Goal: Task Accomplishment & Management: Complete application form

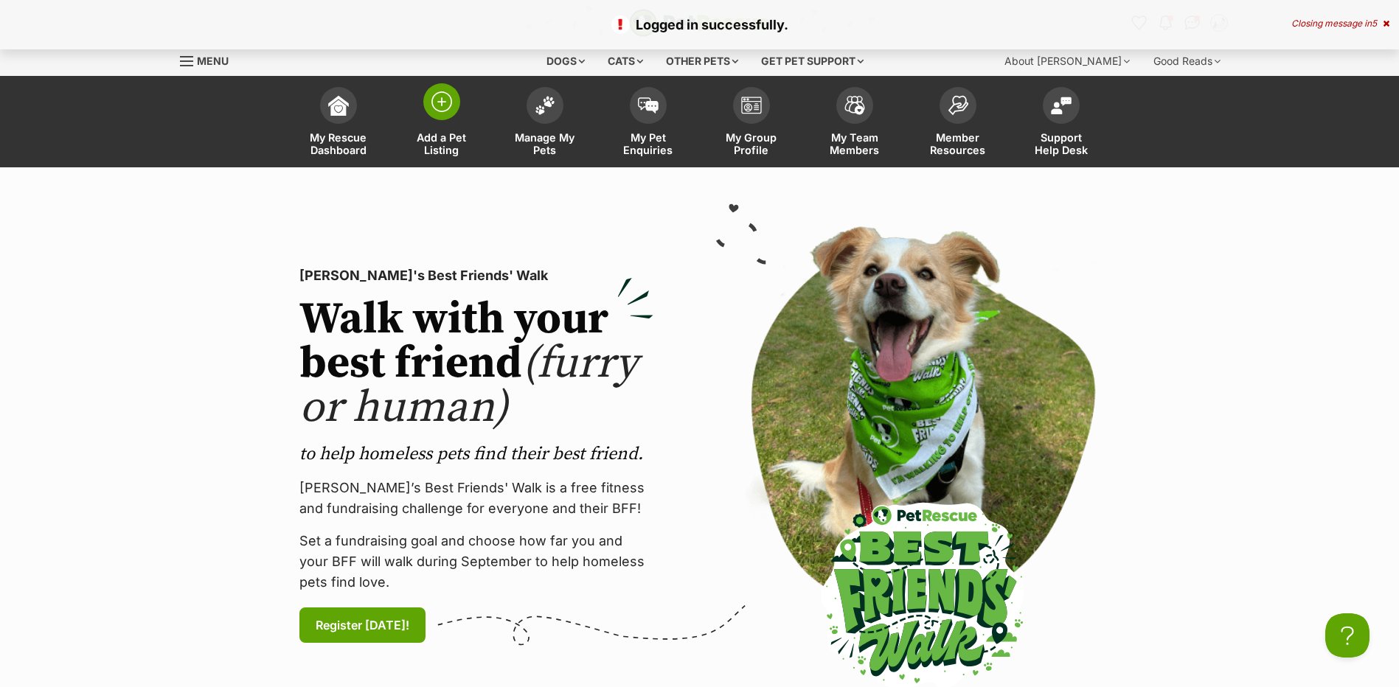
click at [443, 133] on span "Add a Pet Listing" at bounding box center [442, 143] width 66 height 25
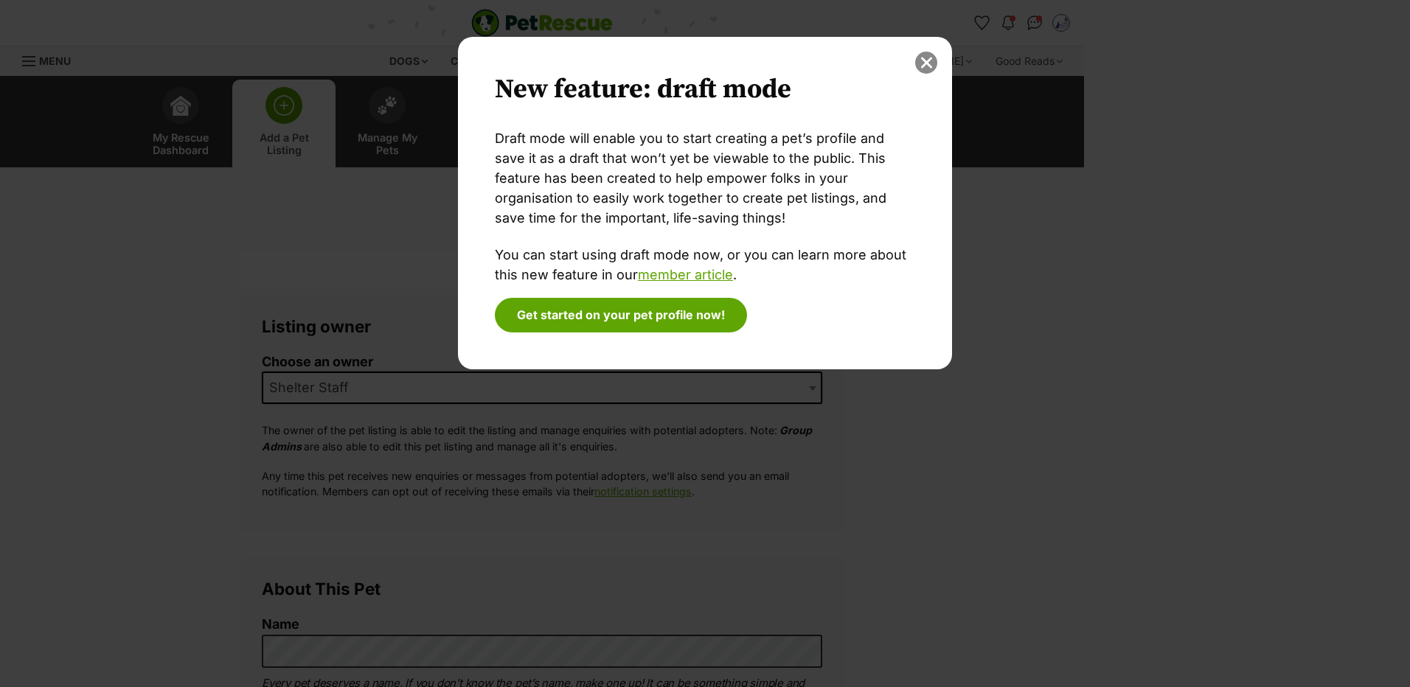
click at [928, 58] on button "close" at bounding box center [926, 63] width 22 height 22
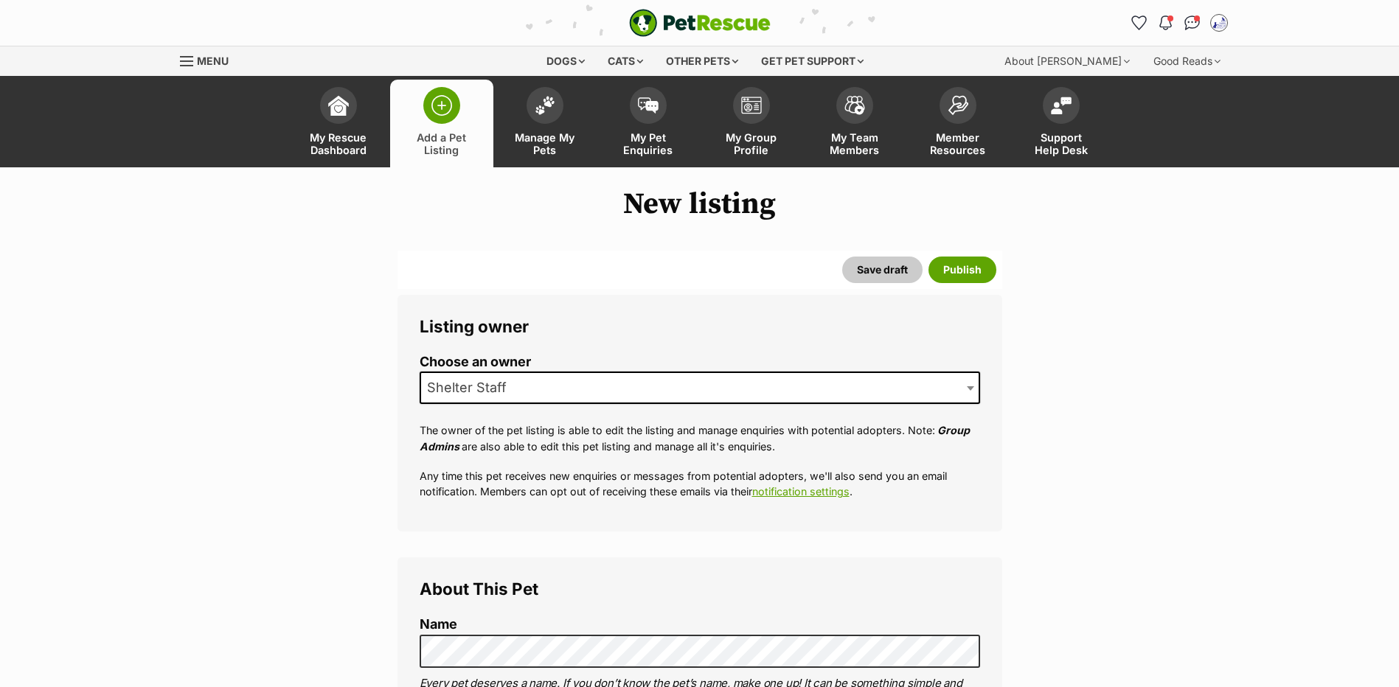
scroll to position [315, 0]
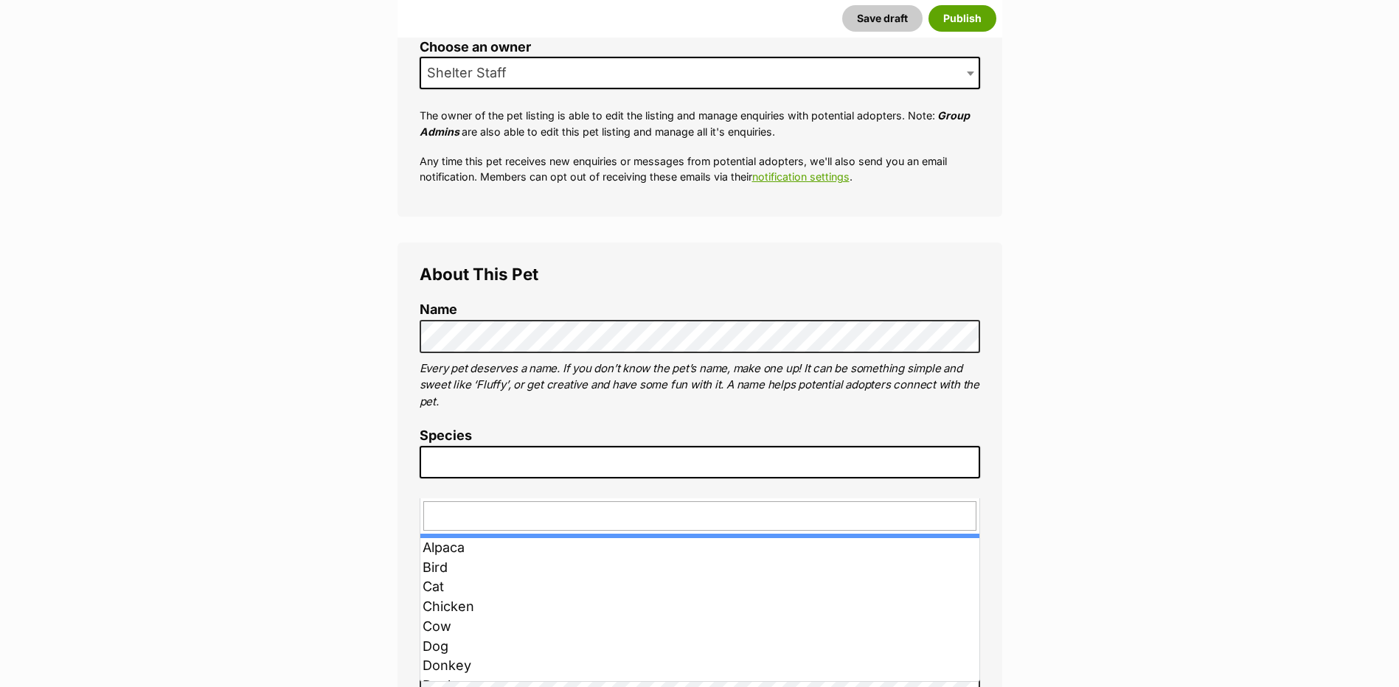
click at [572, 479] on span at bounding box center [700, 462] width 561 height 32
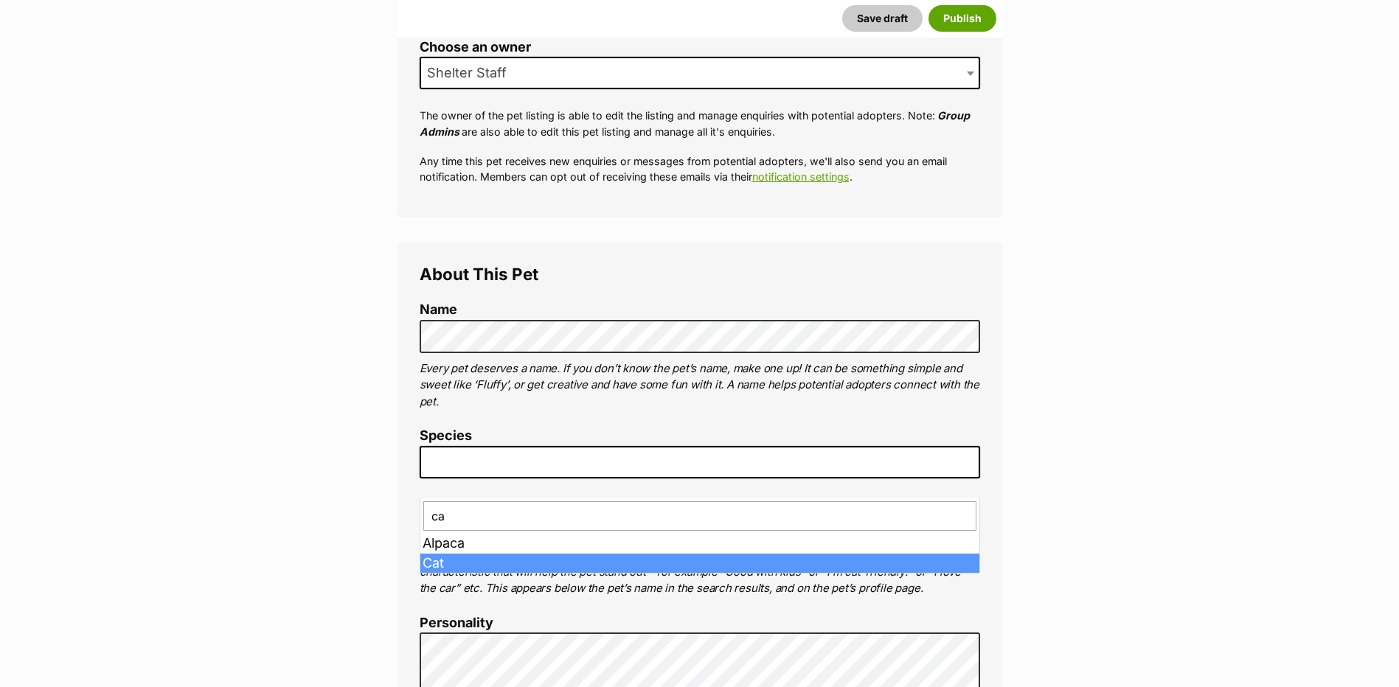
type input "ca"
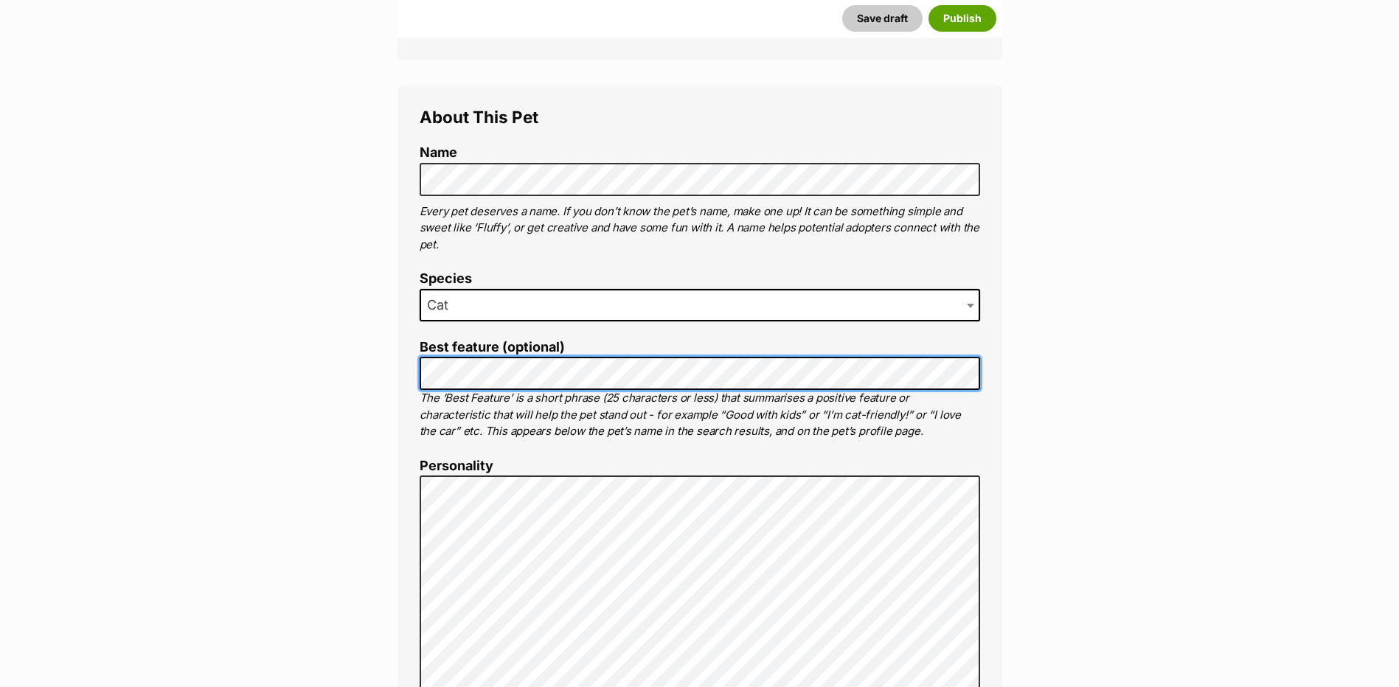
scroll to position [629, 0]
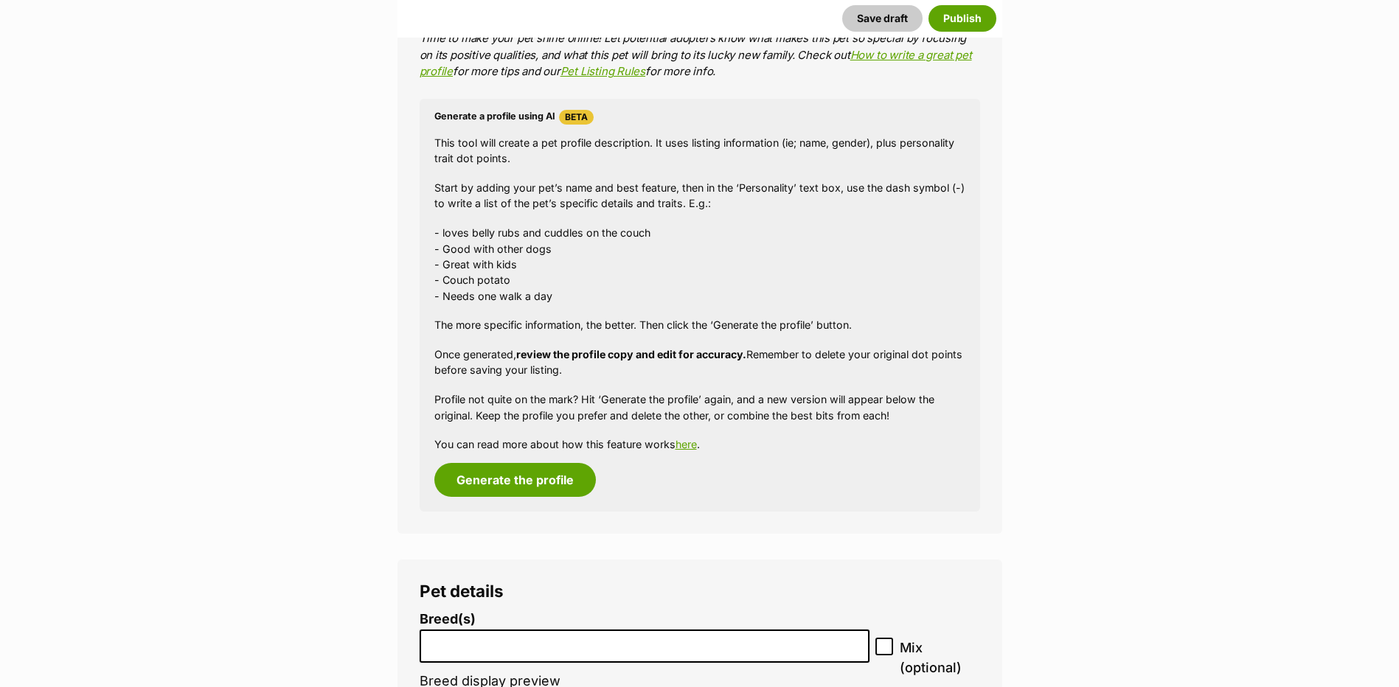
scroll to position [1416, 0]
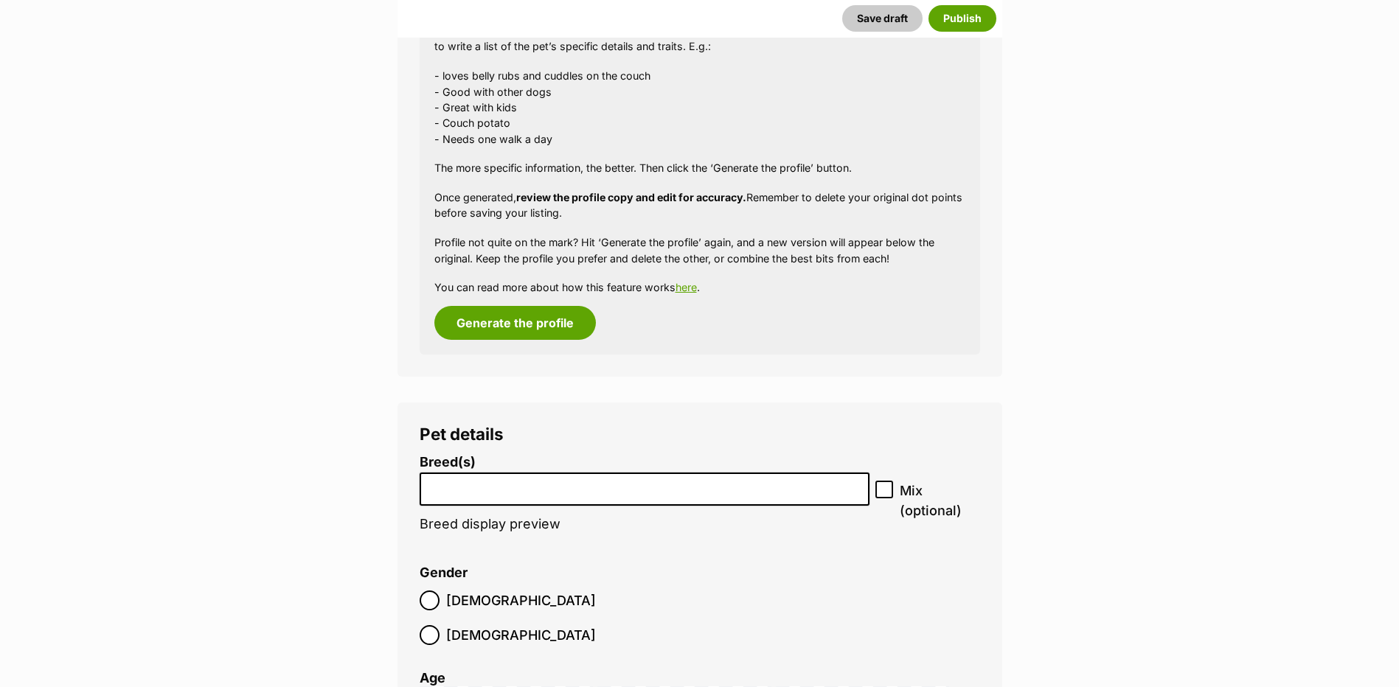
click at [625, 493] on input "search" at bounding box center [645, 485] width 440 height 15
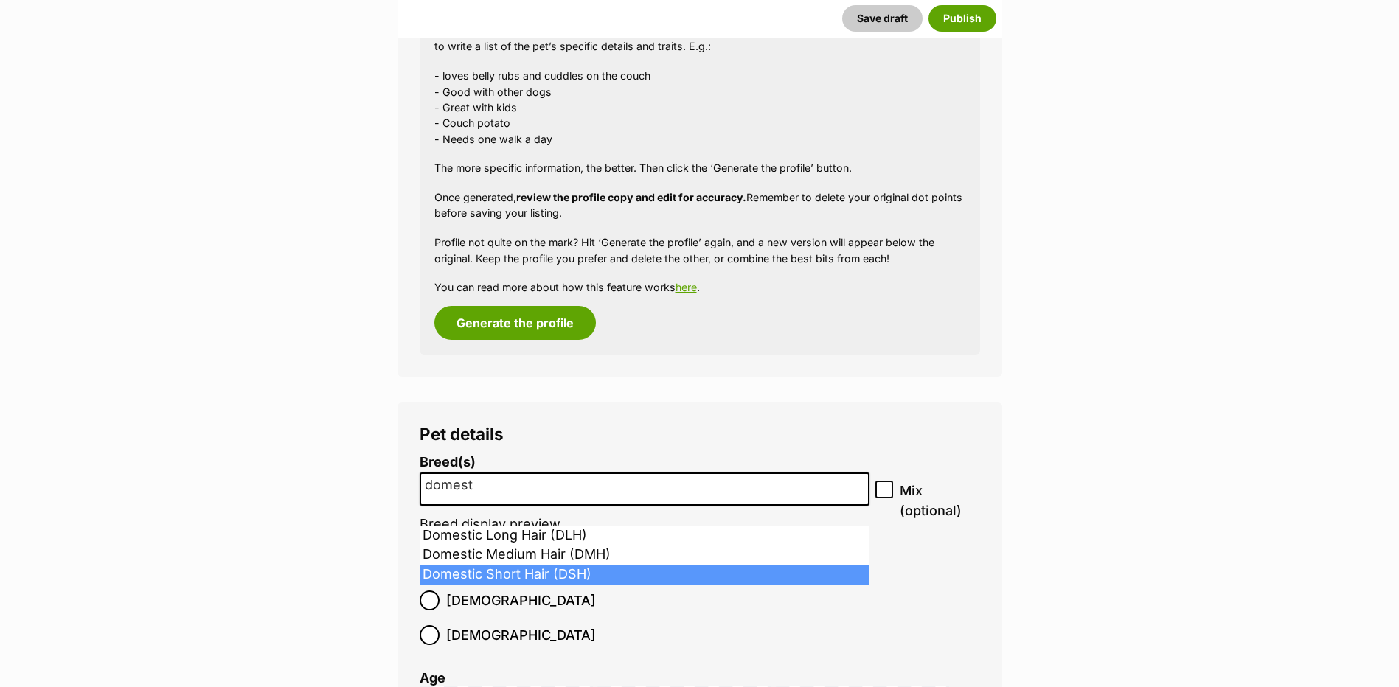
type input "domest"
select select "252102"
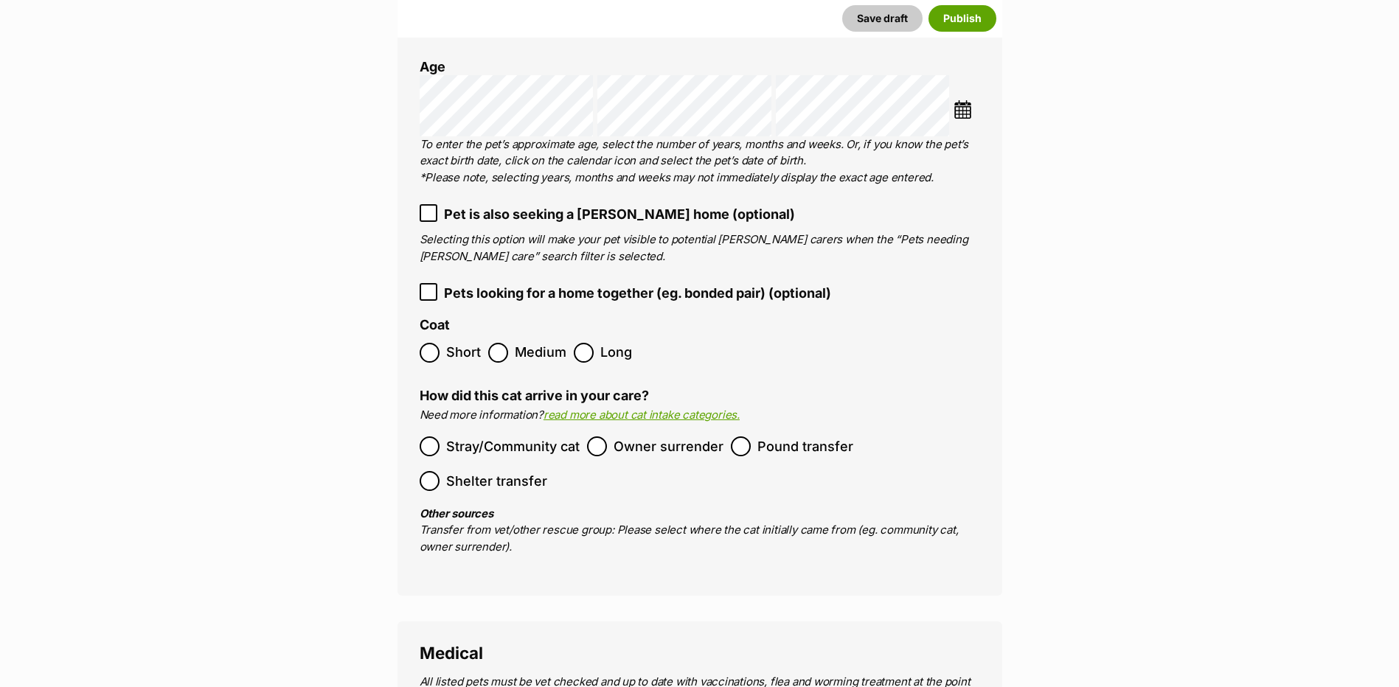
click at [412, 336] on div "Pet details Breed(s) Domestic Short Hair (DSH) Abyssinian American Bobtail Amer…" at bounding box center [700, 185] width 605 height 822
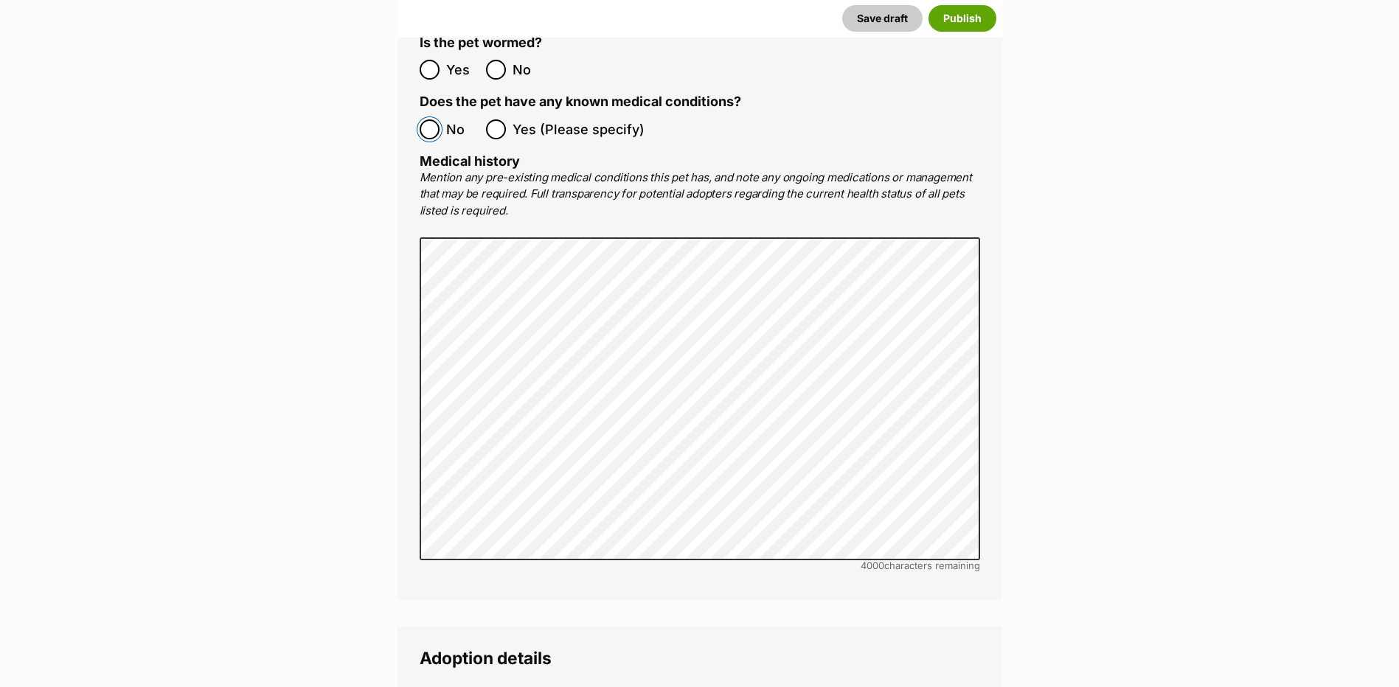
scroll to position [3304, 0]
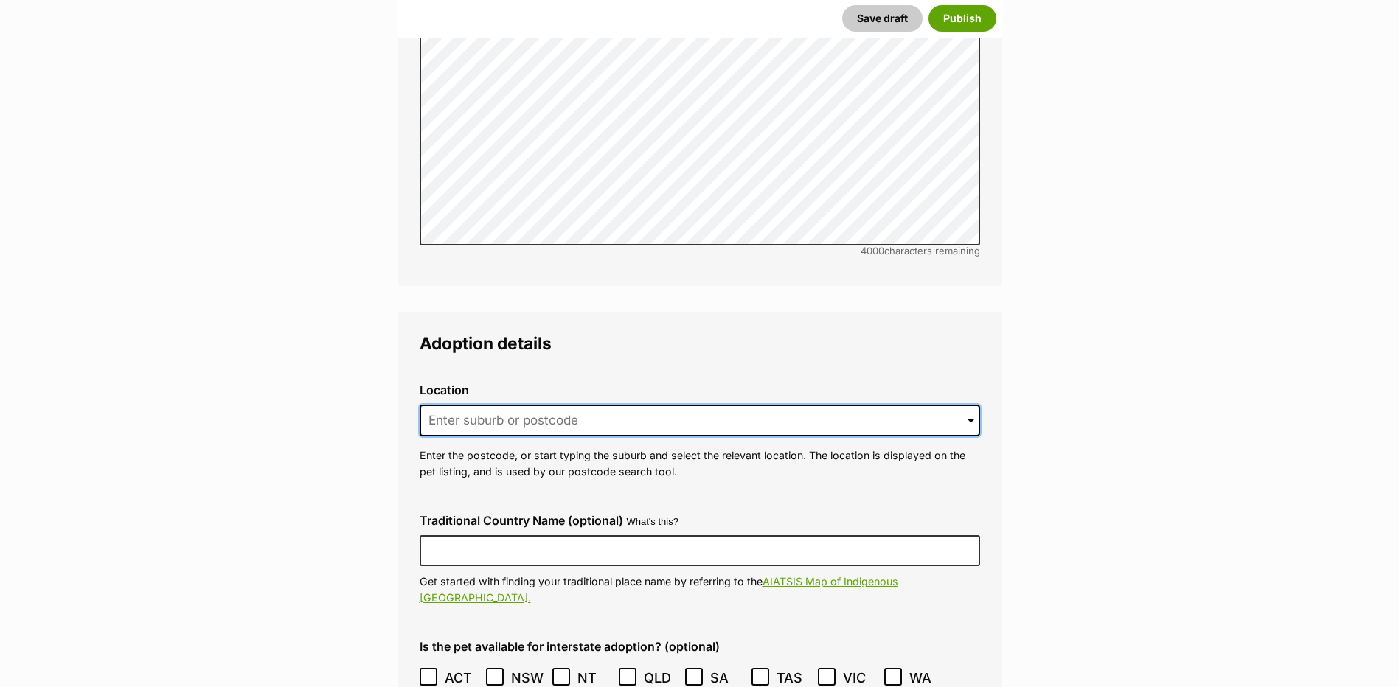
click at [498, 406] on input at bounding box center [700, 421] width 561 height 32
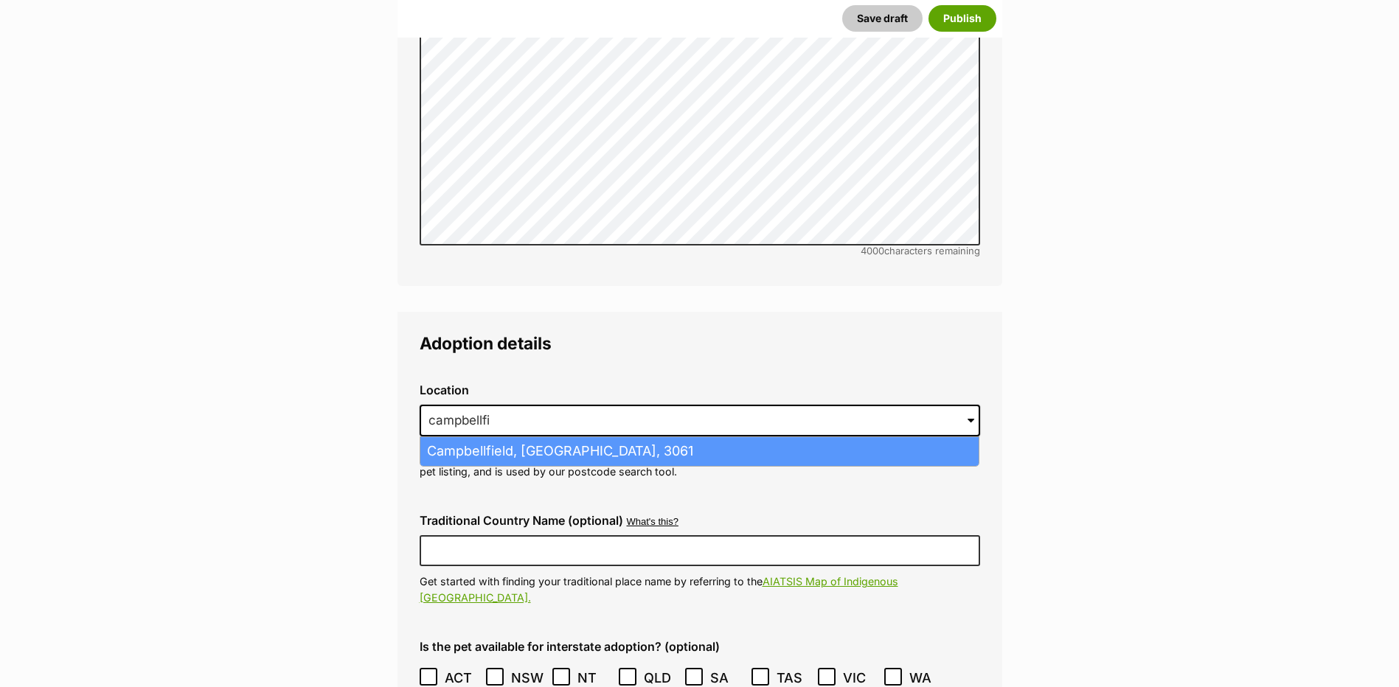
click at [502, 437] on li "Campbellfield, Victoria, 3061" at bounding box center [699, 451] width 558 height 29
type input "Campbellfield, Victoria, 3061"
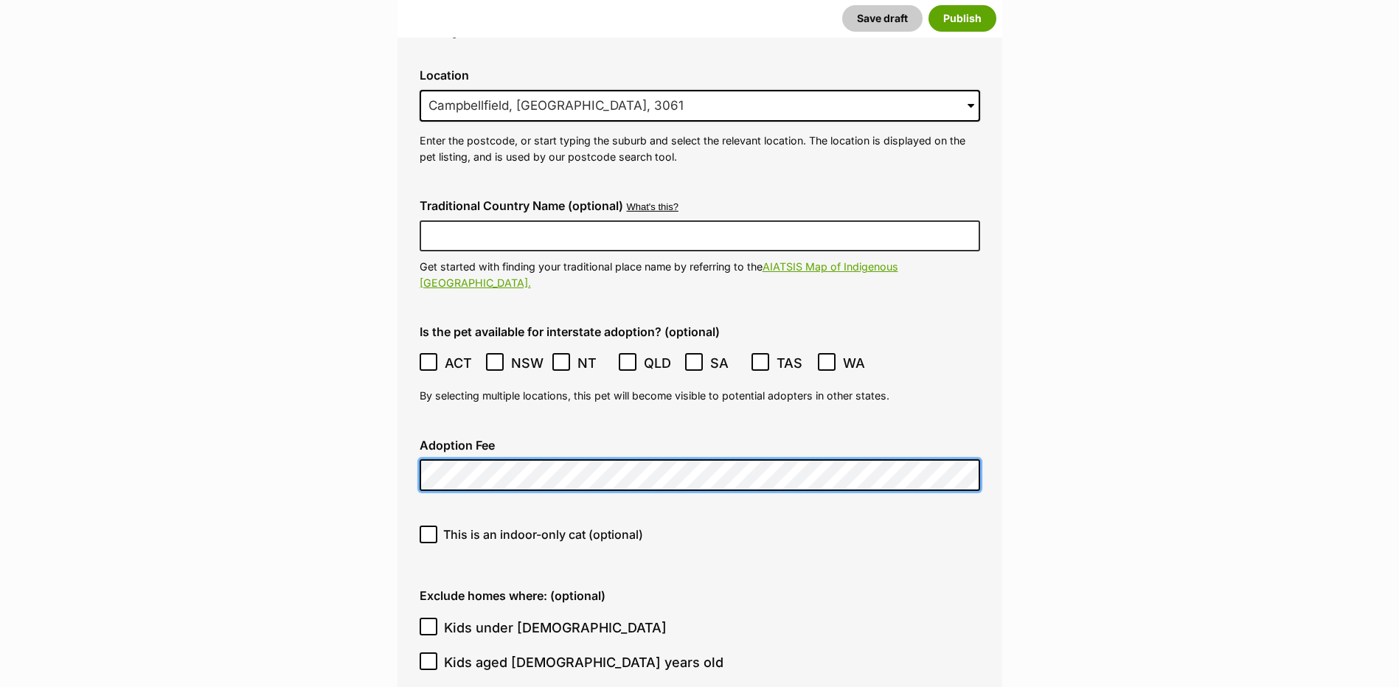
scroll to position [3933, 0]
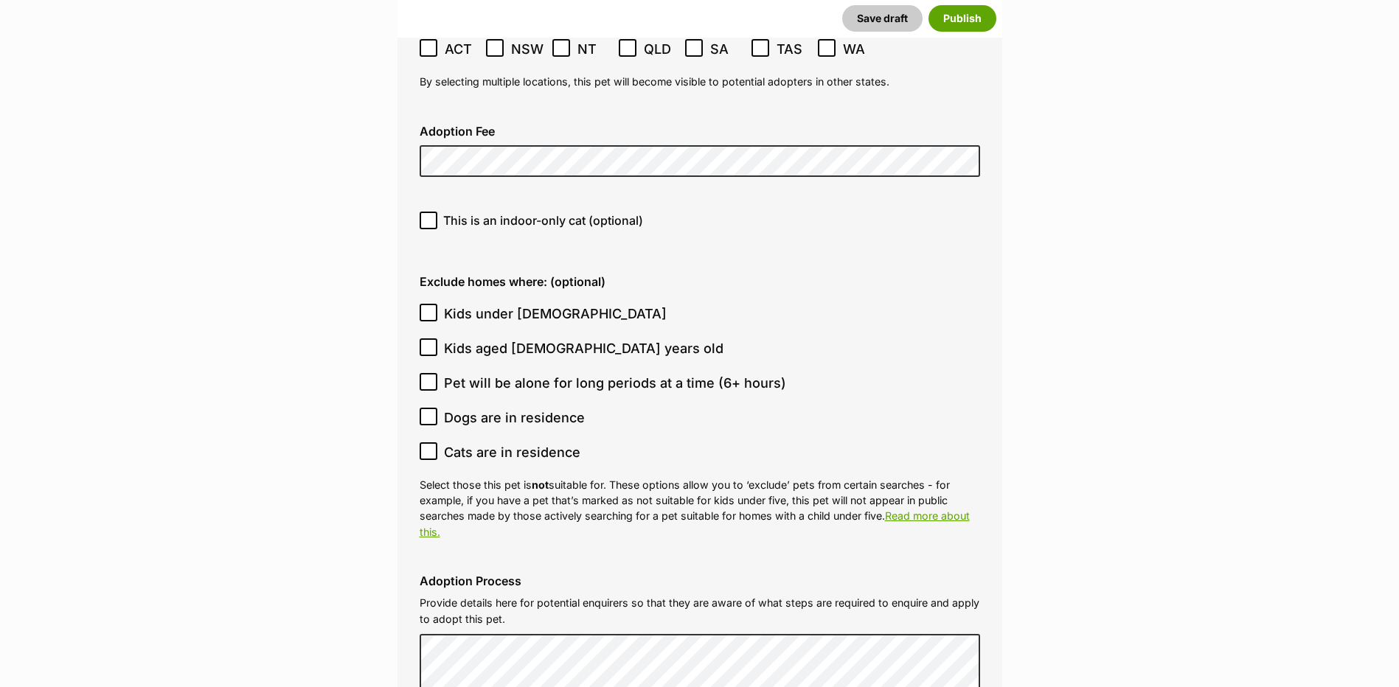
click at [432, 308] on icon at bounding box center [428, 313] width 10 height 10
click at [432, 304] on input "Kids under 5 years old" at bounding box center [429, 313] width 18 height 18
checkbox input "true"
click at [420, 443] on input "Cats are in residence" at bounding box center [429, 452] width 18 height 18
checkbox input "true"
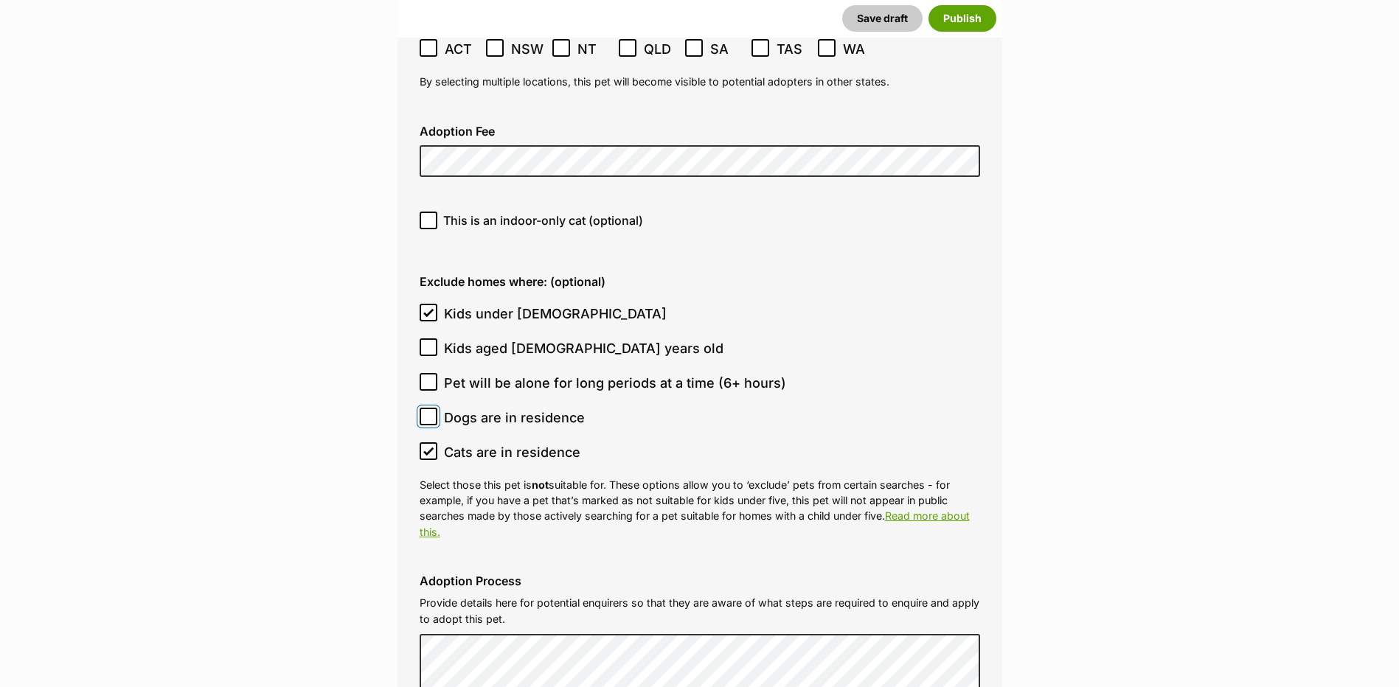
click at [435, 408] on input "Dogs are in residence" at bounding box center [429, 417] width 18 height 18
checkbox input "true"
click at [429, 342] on icon at bounding box center [428, 347] width 10 height 10
click at [429, 339] on input "Kids aged 6-12 years old" at bounding box center [429, 348] width 18 height 18
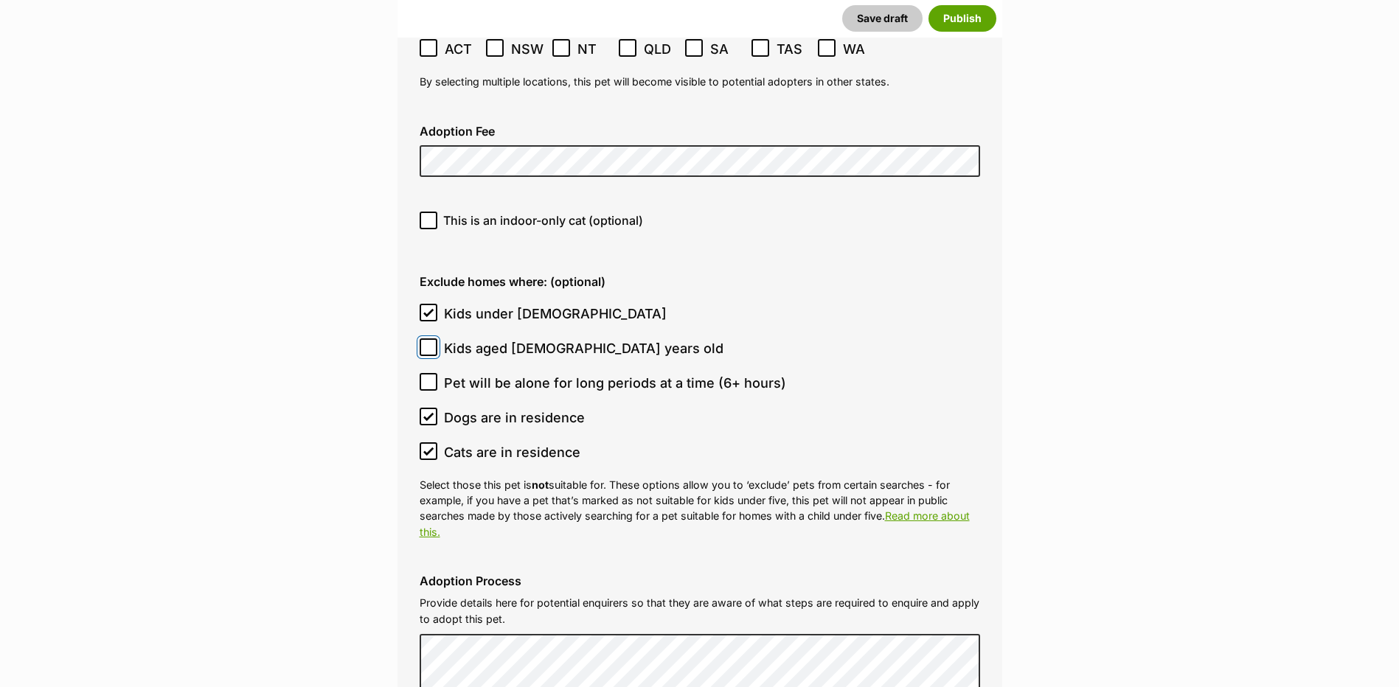
checkbox input "true"
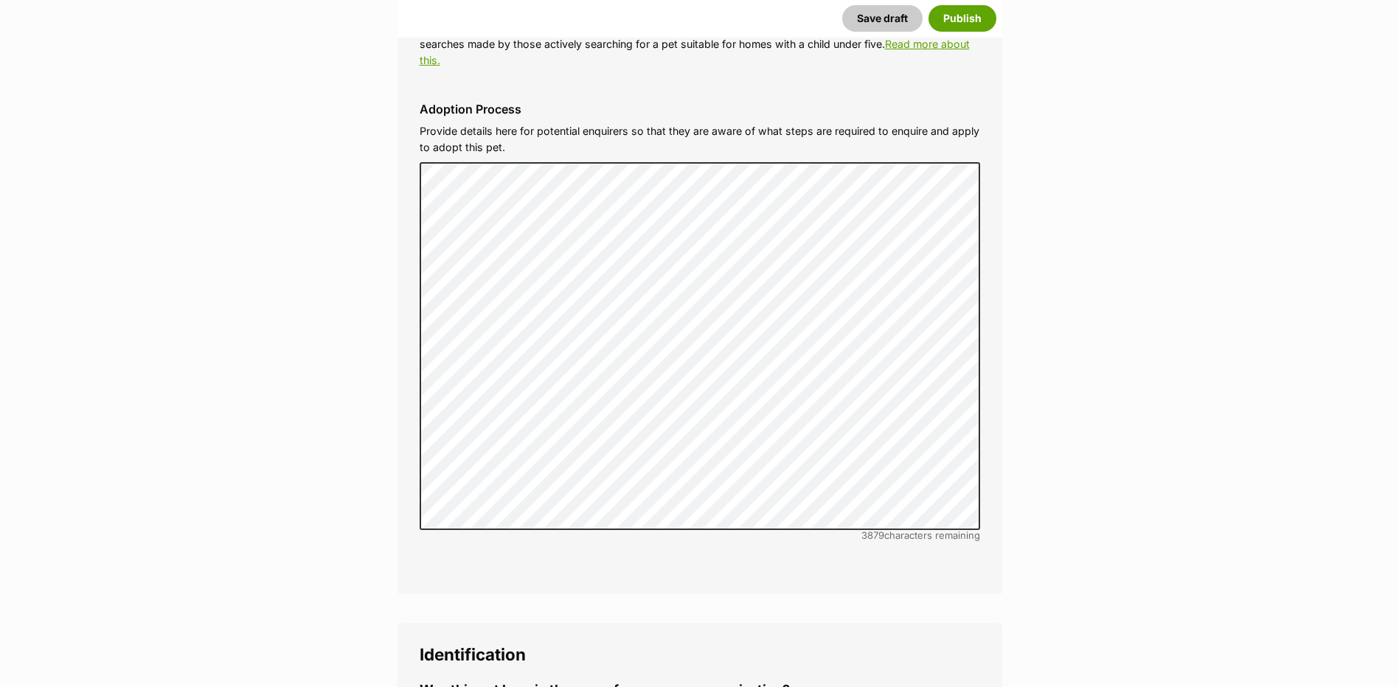
scroll to position [4877, 0]
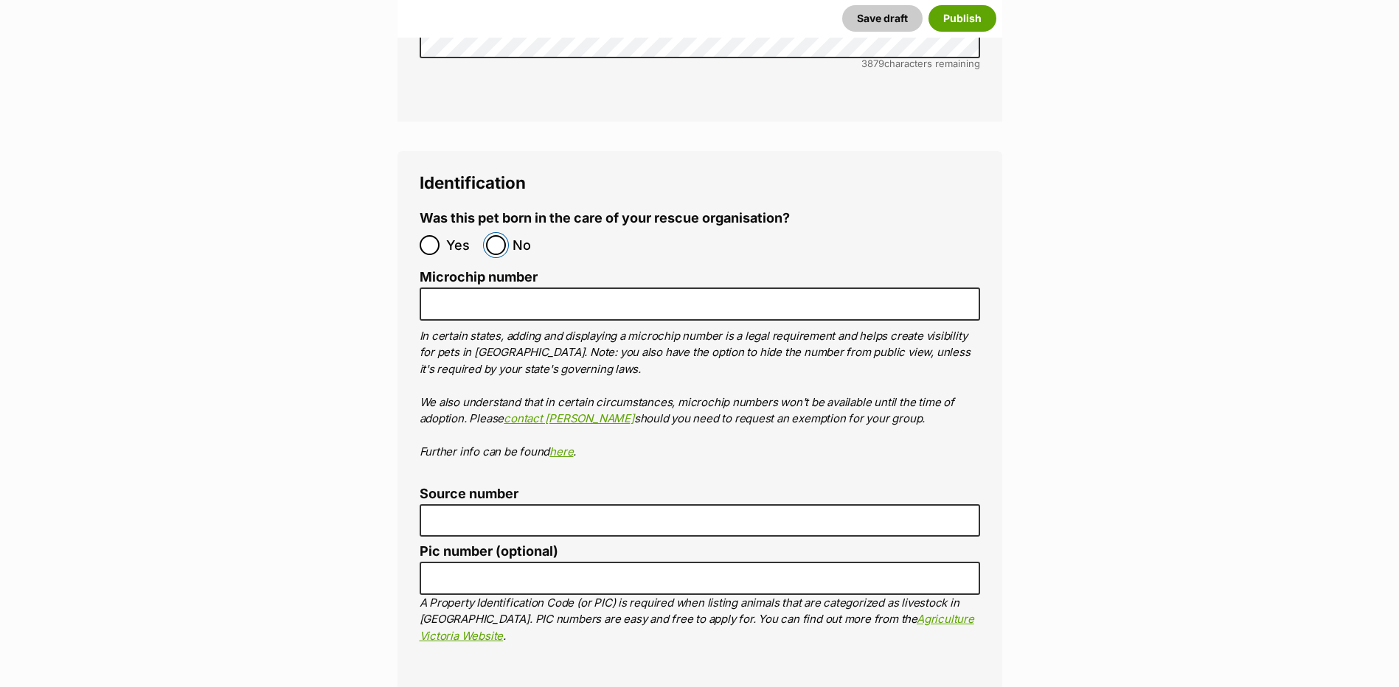
click at [496, 235] on input "No" at bounding box center [496, 245] width 20 height 20
radio input "true"
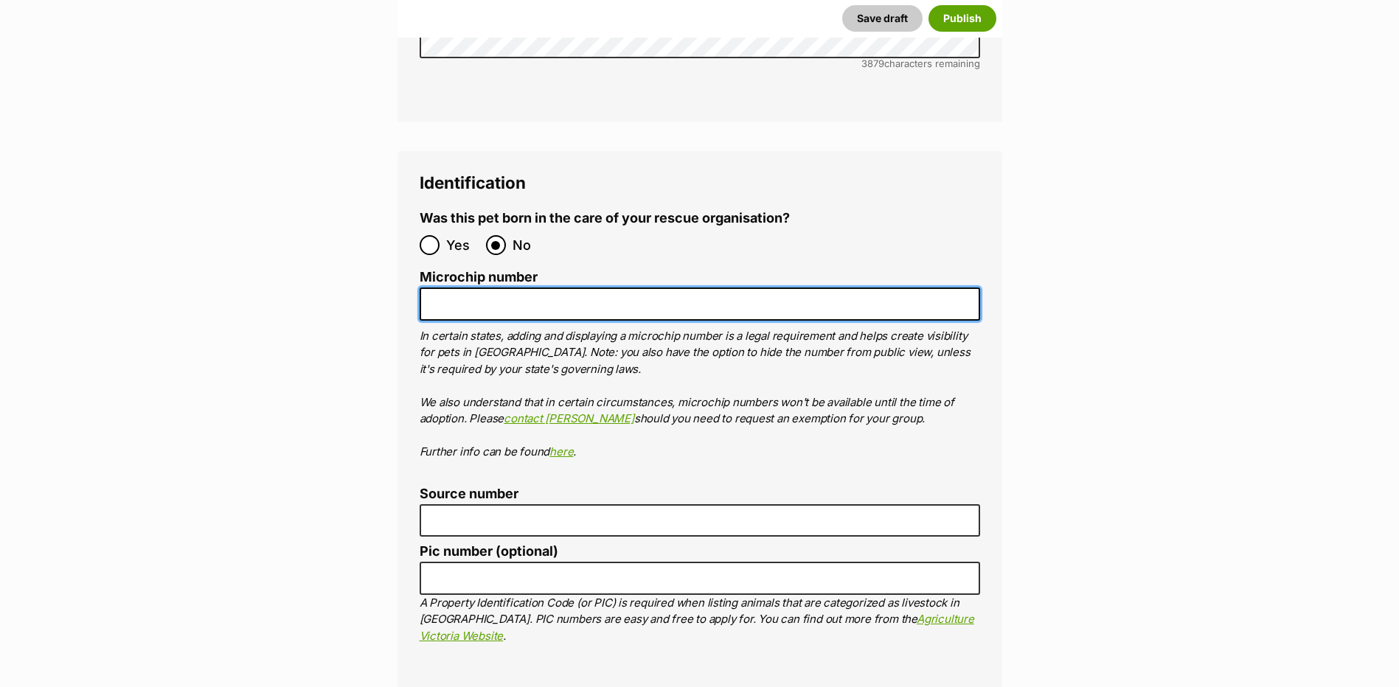
click at [577, 288] on input "Microchip number" at bounding box center [700, 304] width 561 height 33
paste input "956000015984470"
type input "956000015984470"
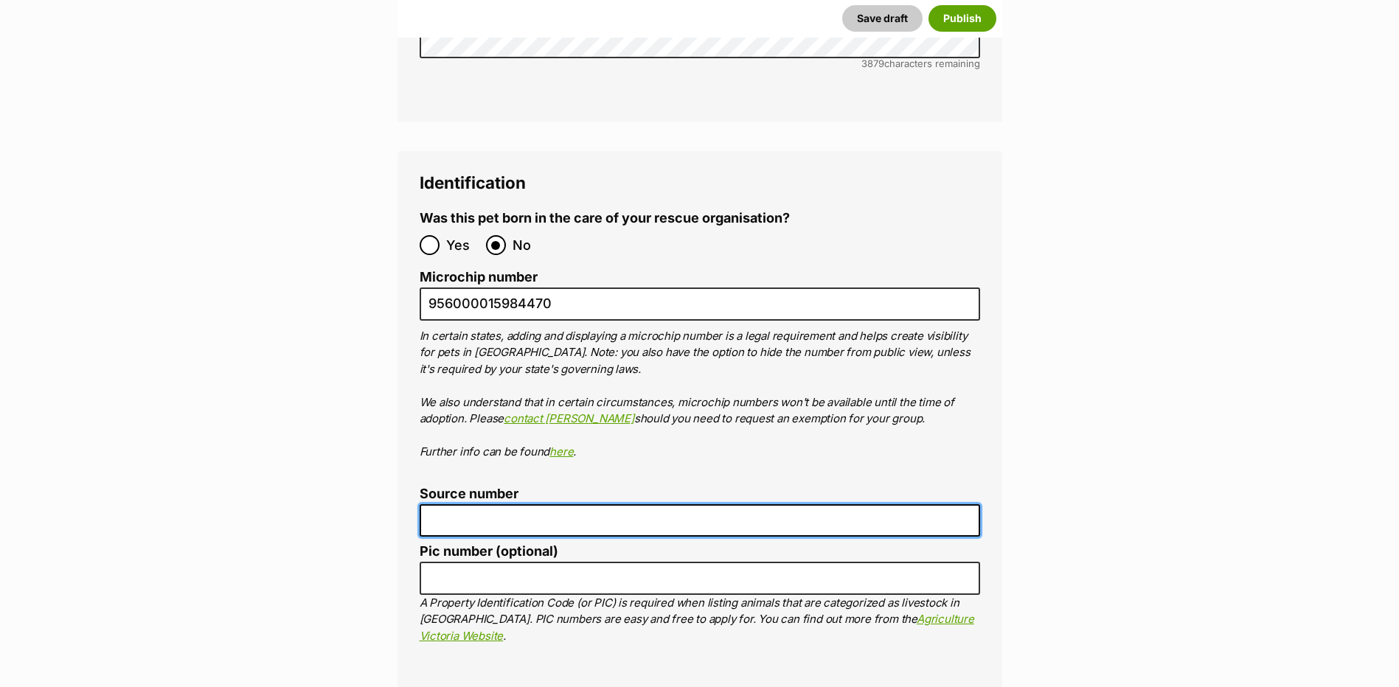
click at [542, 504] on input "Source number" at bounding box center [700, 520] width 561 height 33
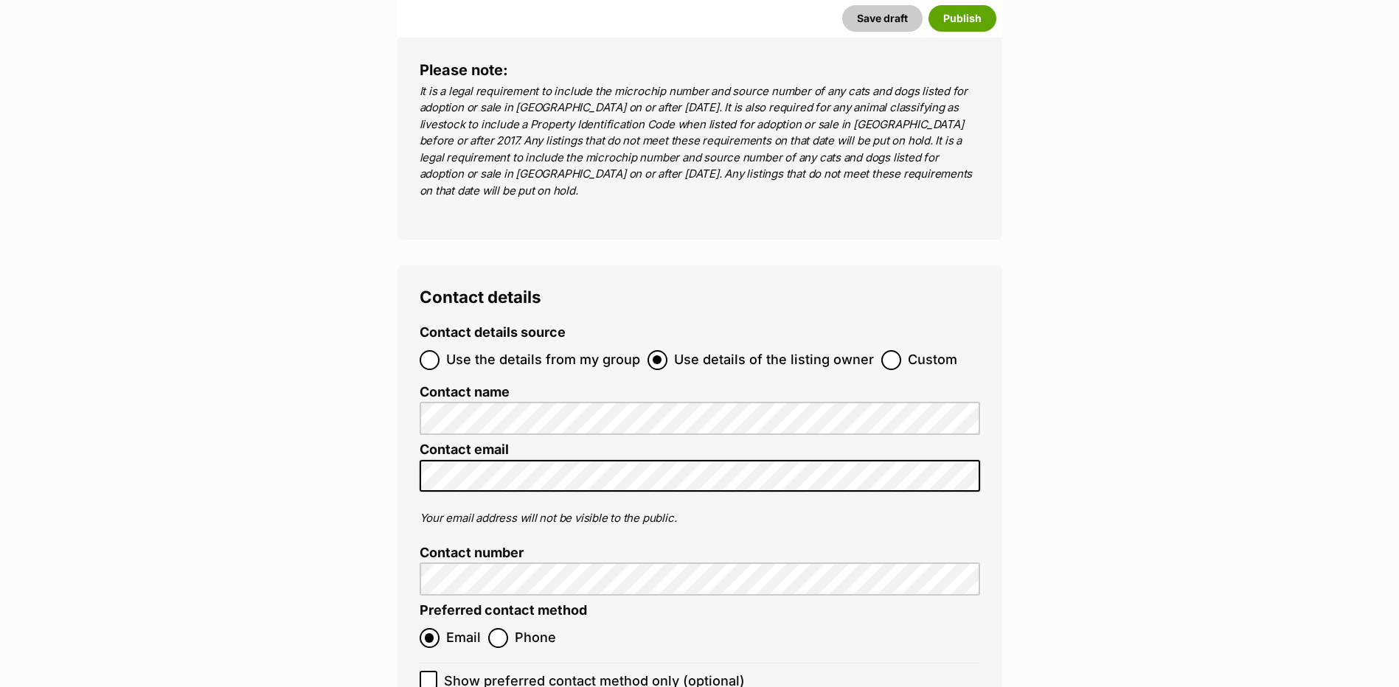
scroll to position [5821, 0]
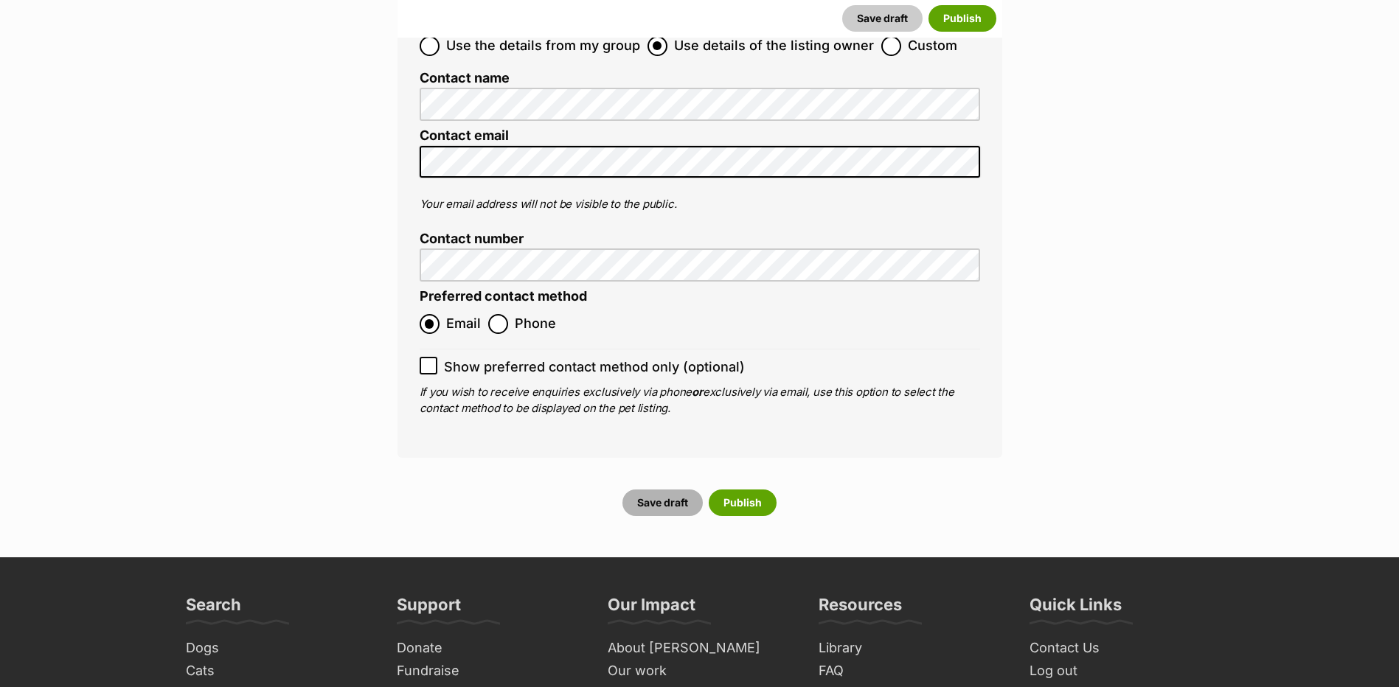
type input "FC201464"
click at [669, 490] on button "Save draft" at bounding box center [662, 503] width 80 height 27
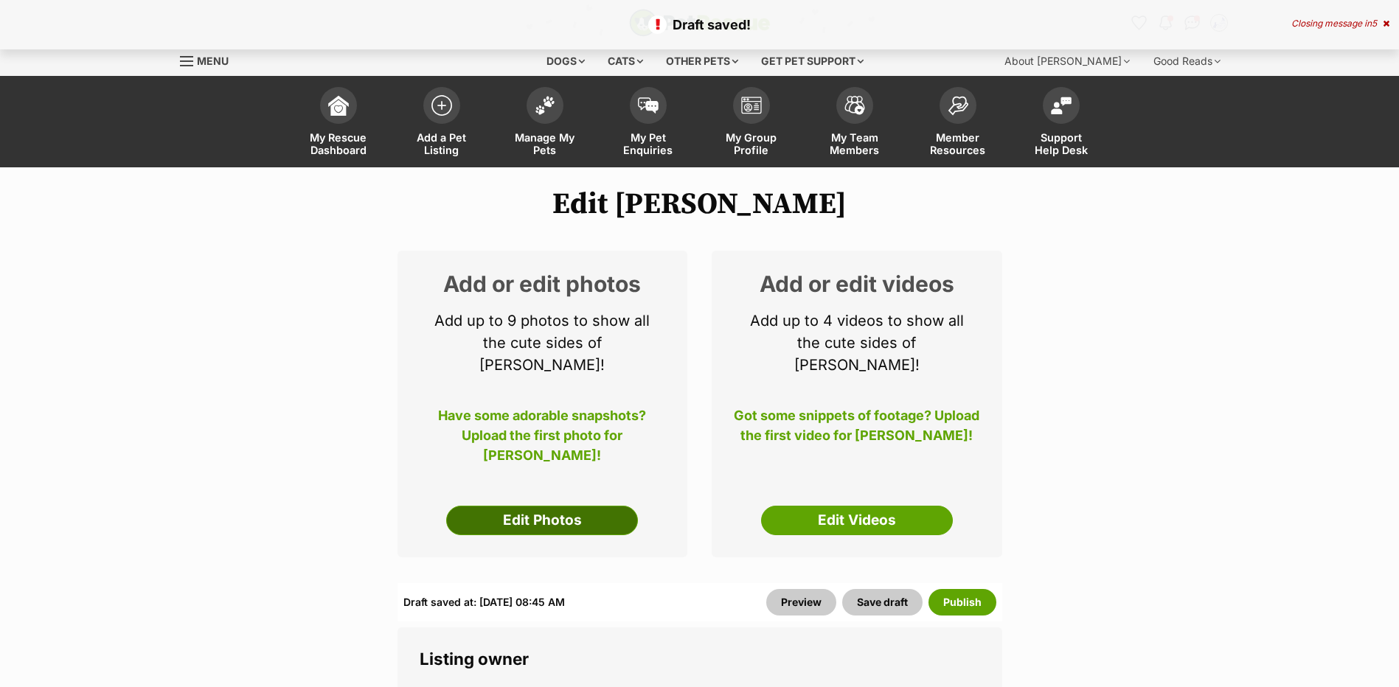
click at [545, 518] on link "Edit Photos" at bounding box center [542, 521] width 192 height 30
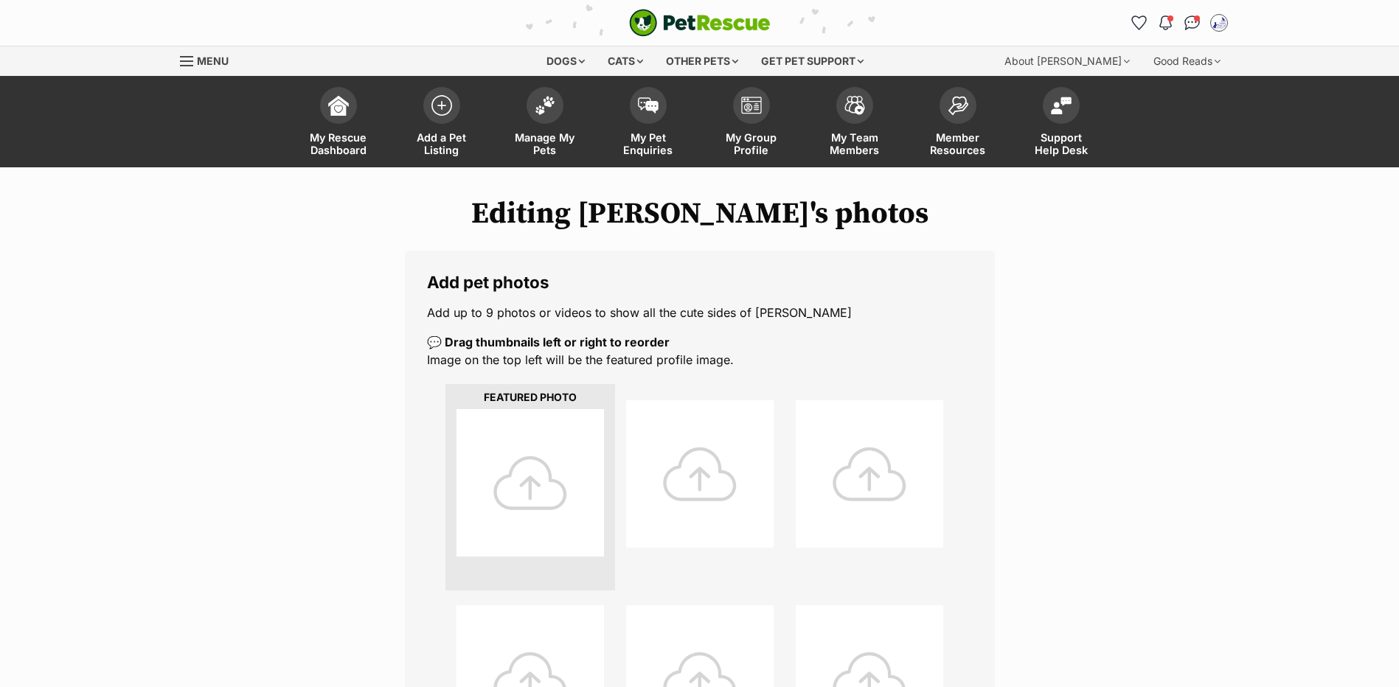
click at [533, 493] on div at bounding box center [531, 483] width 148 height 148
click at [544, 509] on div at bounding box center [531, 483] width 148 height 148
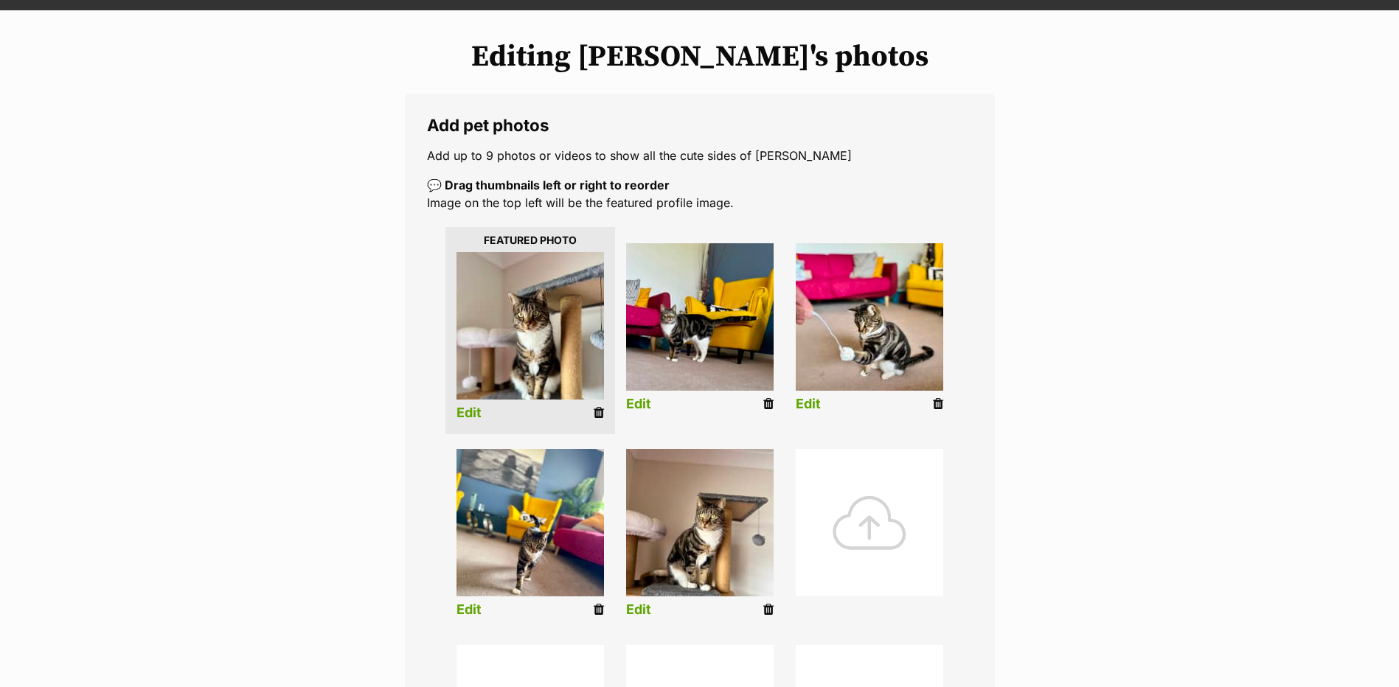
scroll to position [472, 0]
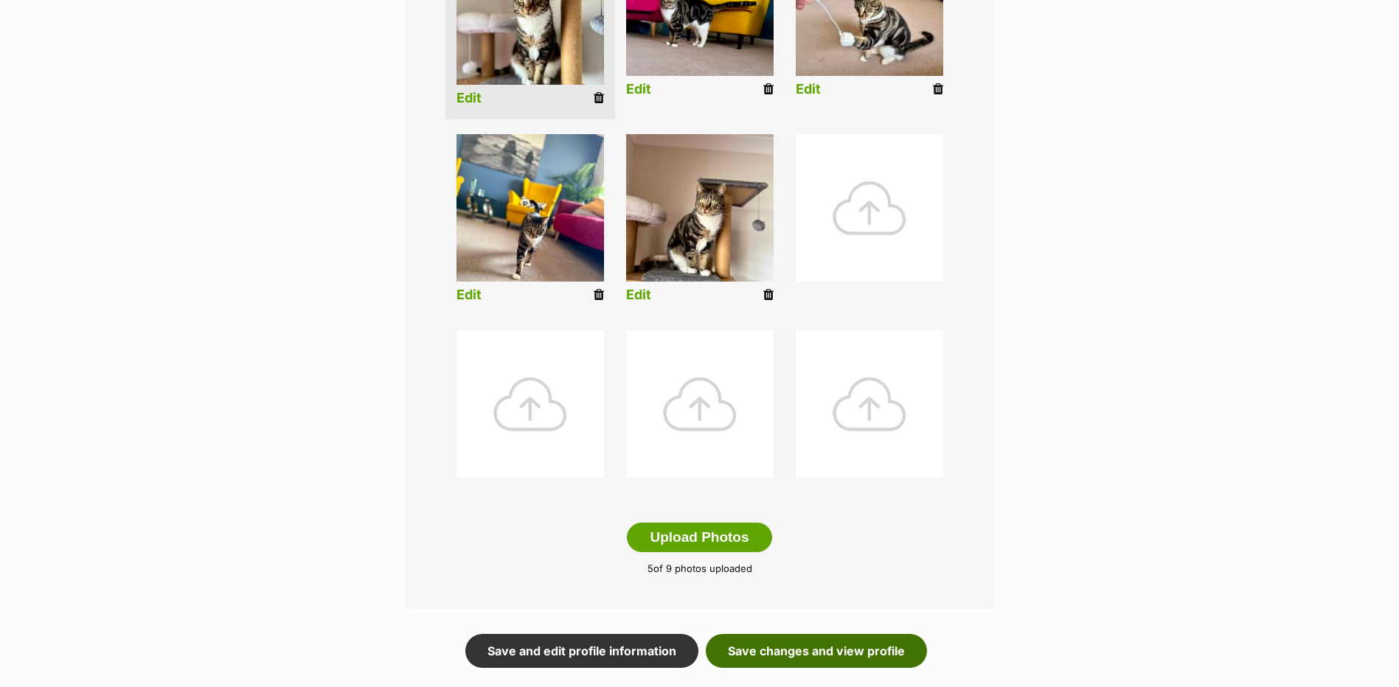
click at [794, 668] on link "Save changes and view profile" at bounding box center [816, 651] width 221 height 34
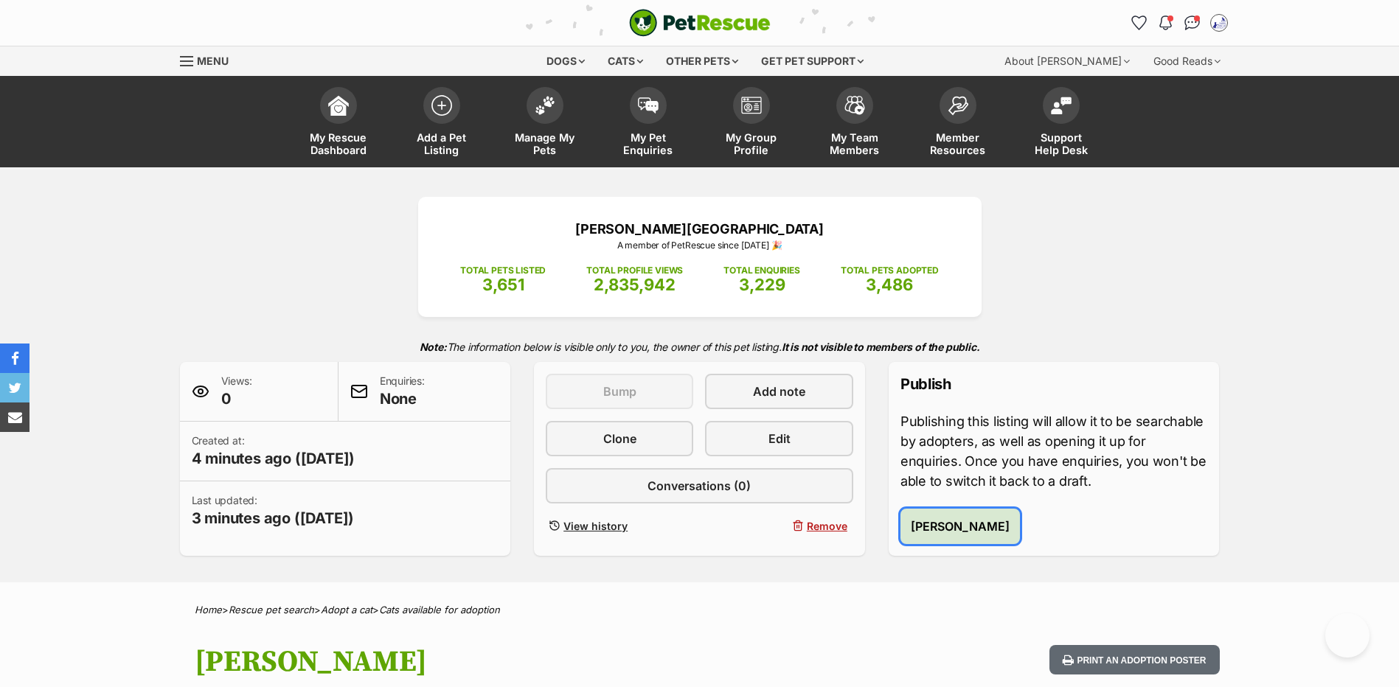
click at [980, 544] on button "Publish Milo" at bounding box center [959, 526] width 119 height 35
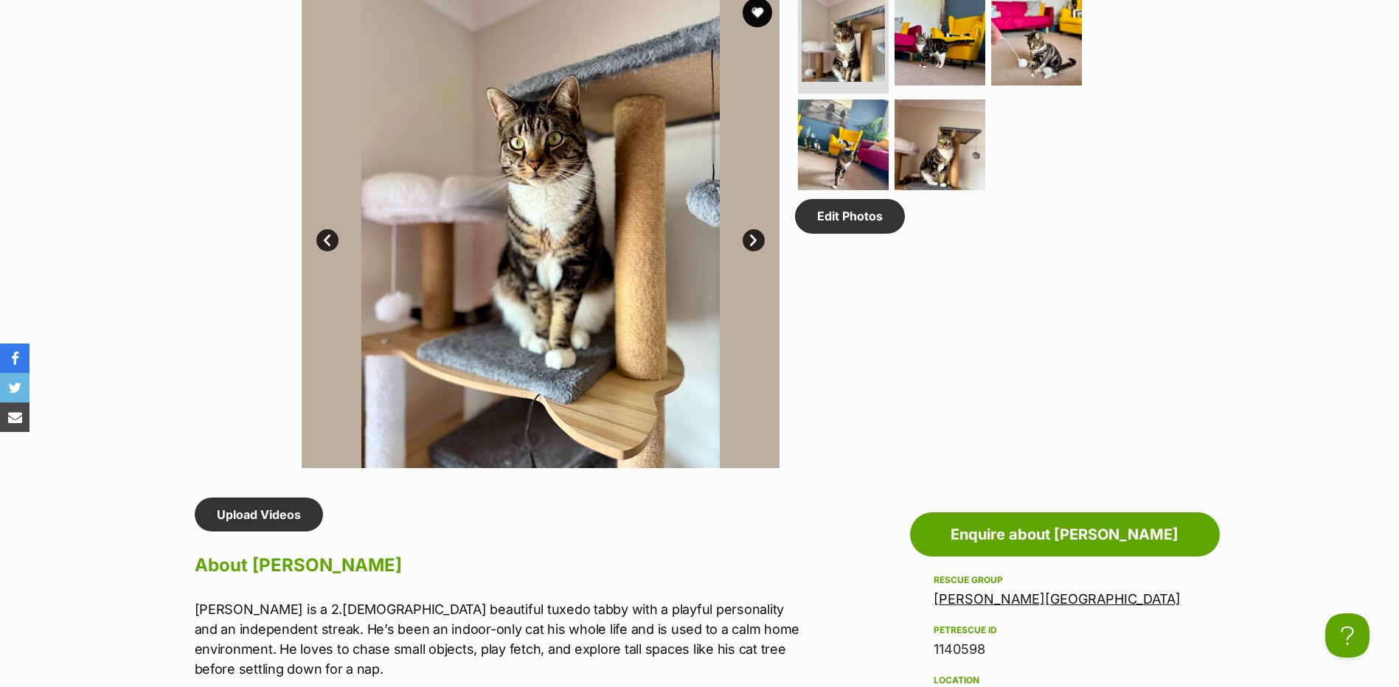
scroll to position [1101, 0]
